Goal: Information Seeking & Learning: Learn about a topic

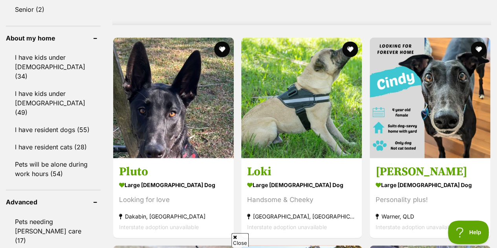
scroll to position [726, 0]
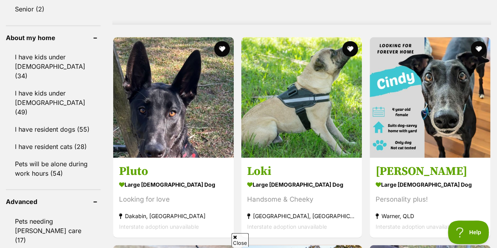
click at [329, 123] on img at bounding box center [301, 97] width 121 height 121
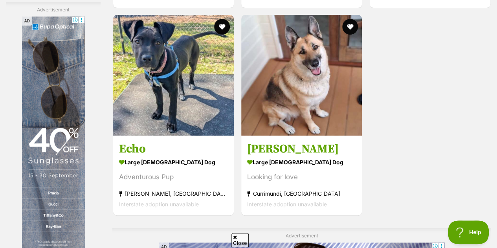
scroll to position [1659, 0]
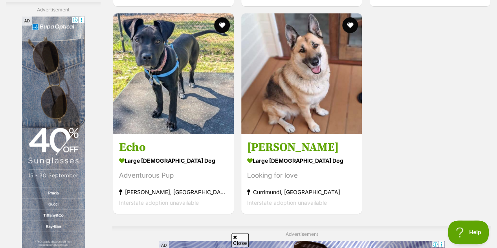
click at [304, 74] on img at bounding box center [301, 73] width 121 height 121
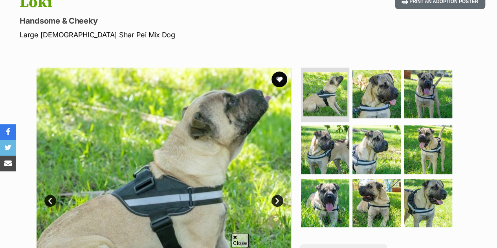
click at [379, 77] on img at bounding box center [377, 94] width 48 height 48
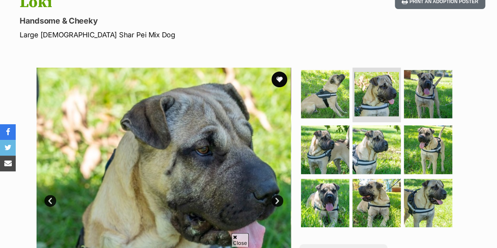
click at [435, 129] on img at bounding box center [428, 149] width 48 height 48
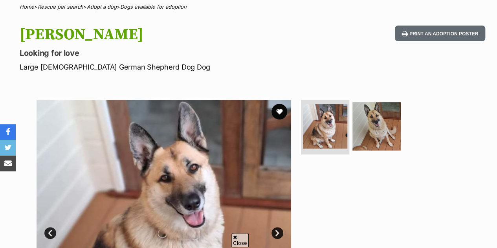
click at [368, 117] on img at bounding box center [377, 126] width 48 height 48
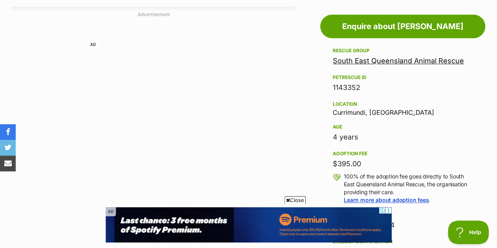
scroll to position [443, 0]
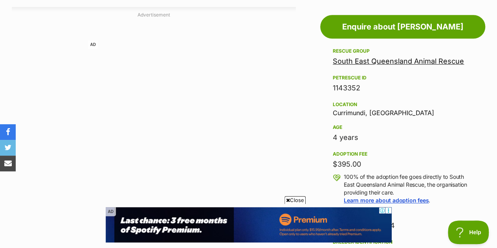
click at [366, 57] on link "South East Queensland Animal Rescue" at bounding box center [398, 61] width 131 height 8
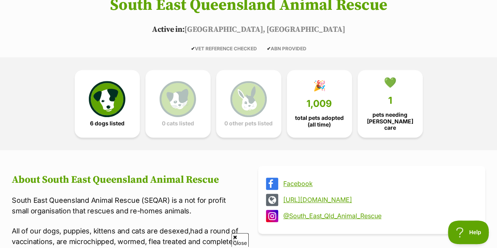
scroll to position [166, 0]
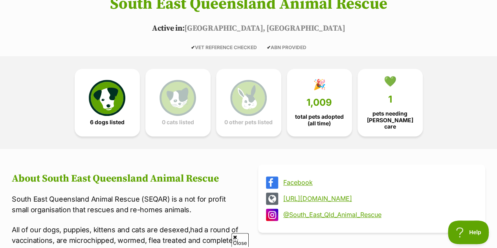
click at [407, 84] on link "💚 1 pets needing foster care" at bounding box center [390, 103] width 65 height 68
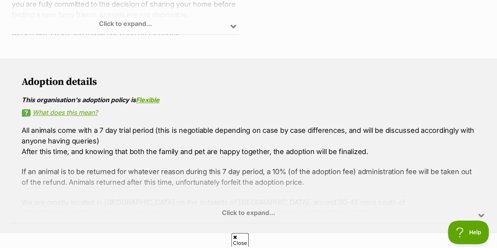
scroll to position [556, 0]
click at [263, 192] on div "Click to expand..." at bounding box center [249, 191] width 478 height 61
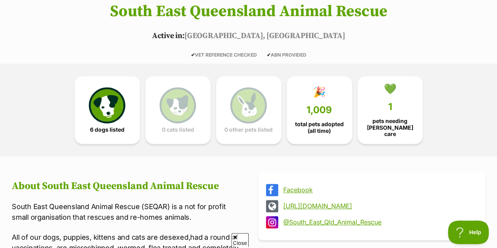
scroll to position [159, 0]
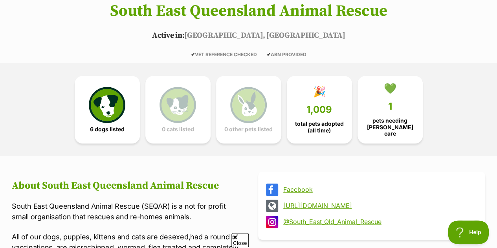
click at [318, 202] on link "http://www.seqanimalrescue.com" at bounding box center [379, 205] width 191 height 7
